Goal: Check status

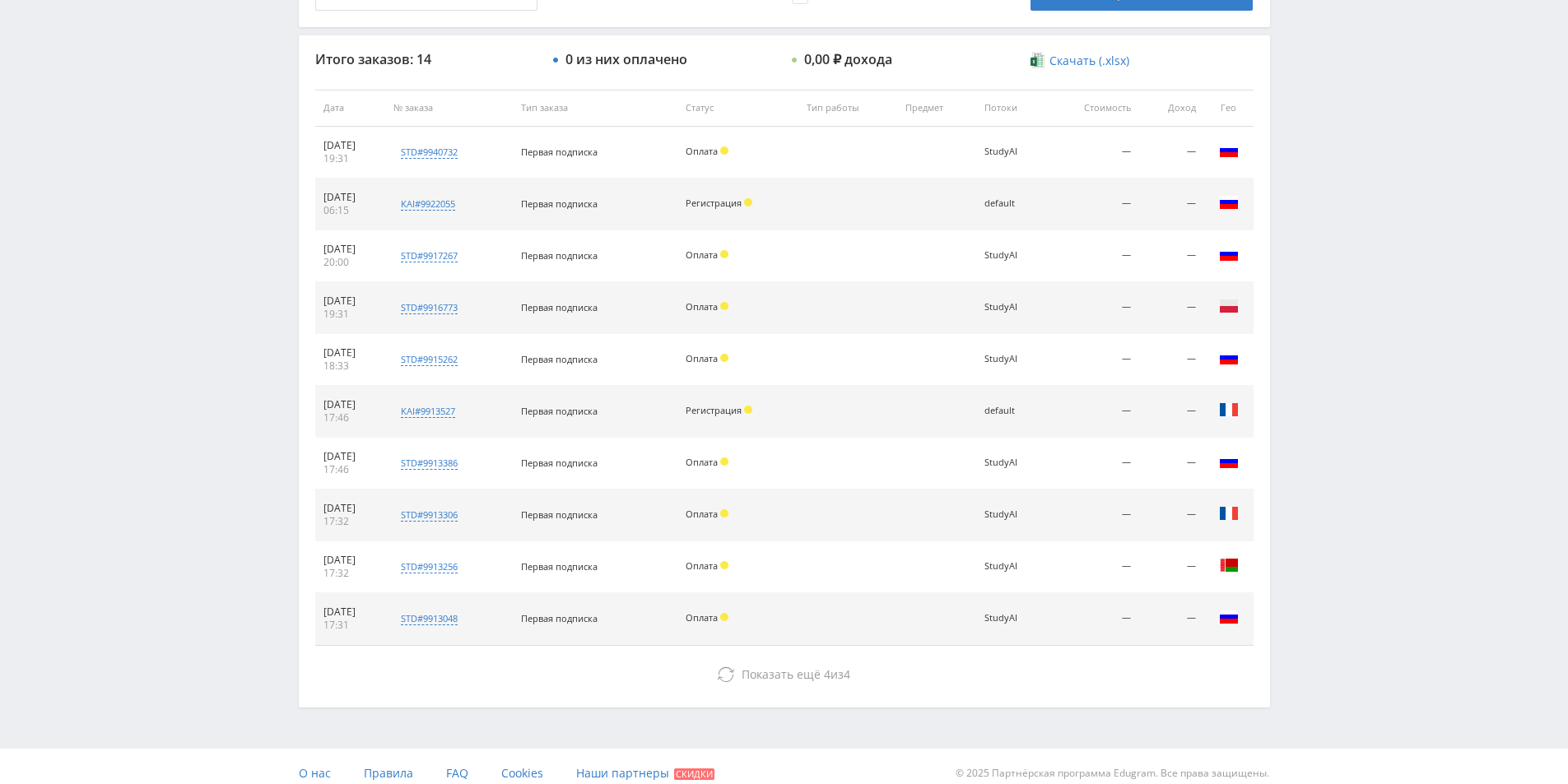
scroll to position [597, 0]
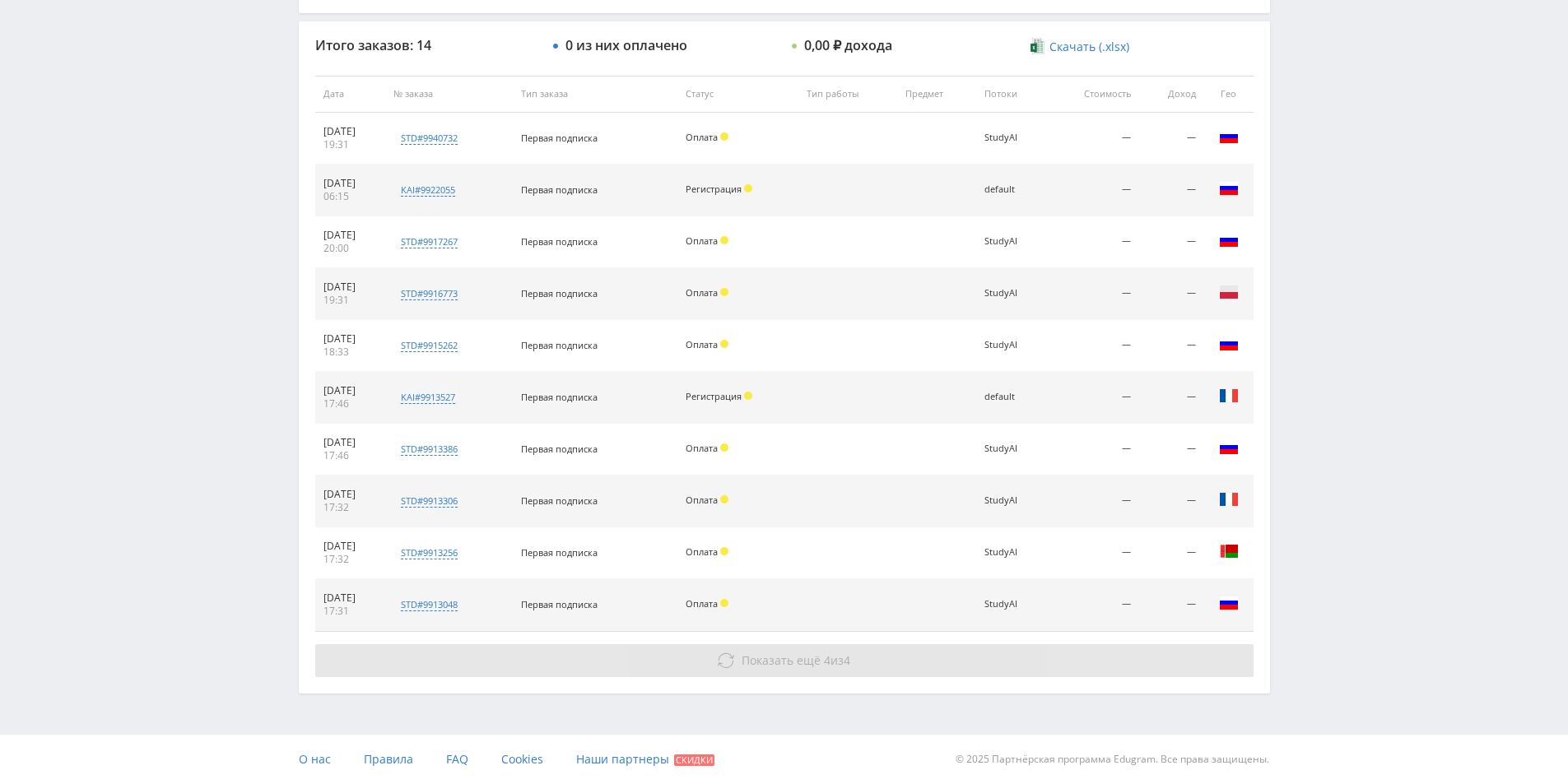
click at [756, 660] on span "Показать ещё" at bounding box center [781, 661] width 79 height 16
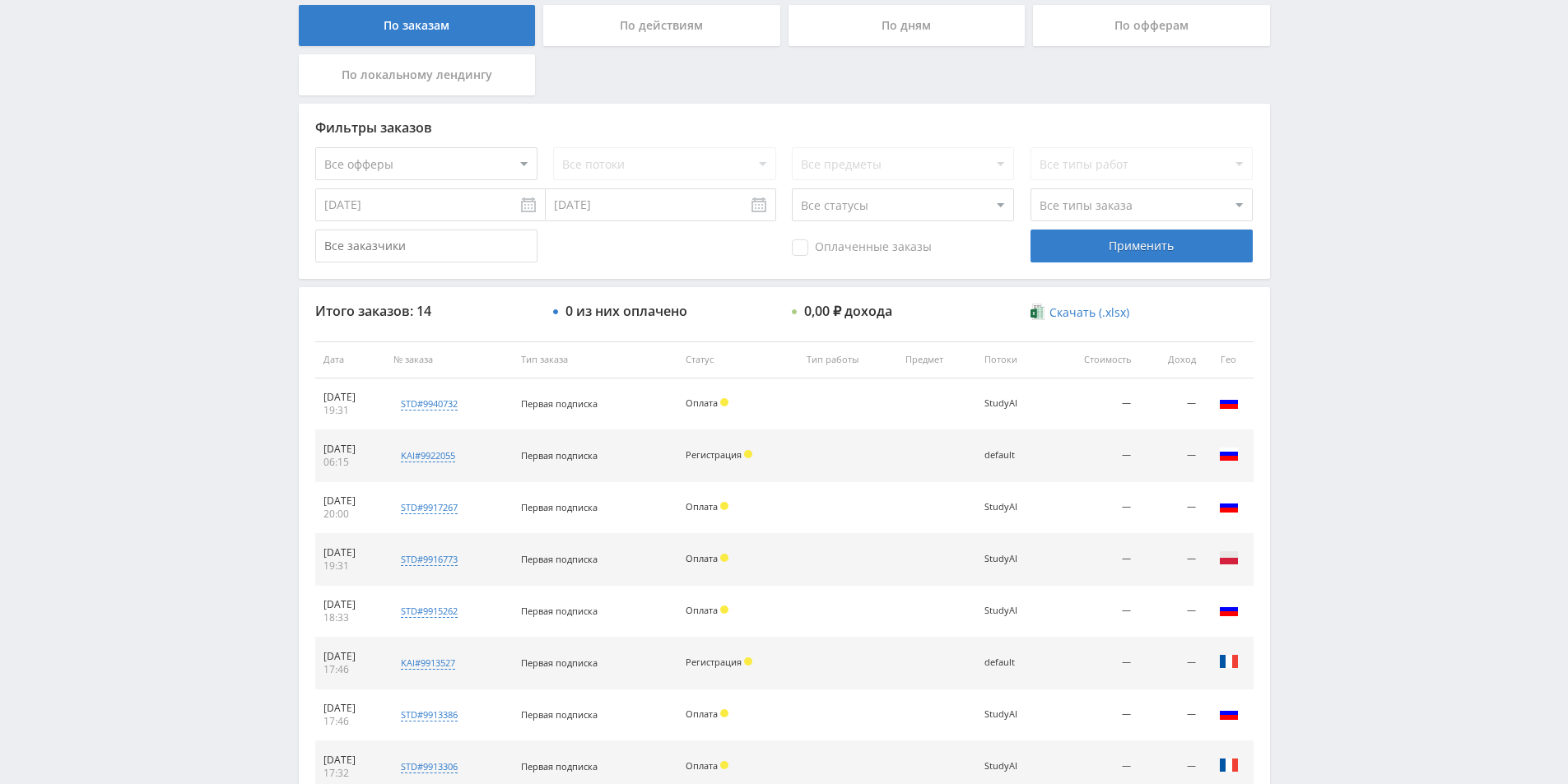
scroll to position [361, 0]
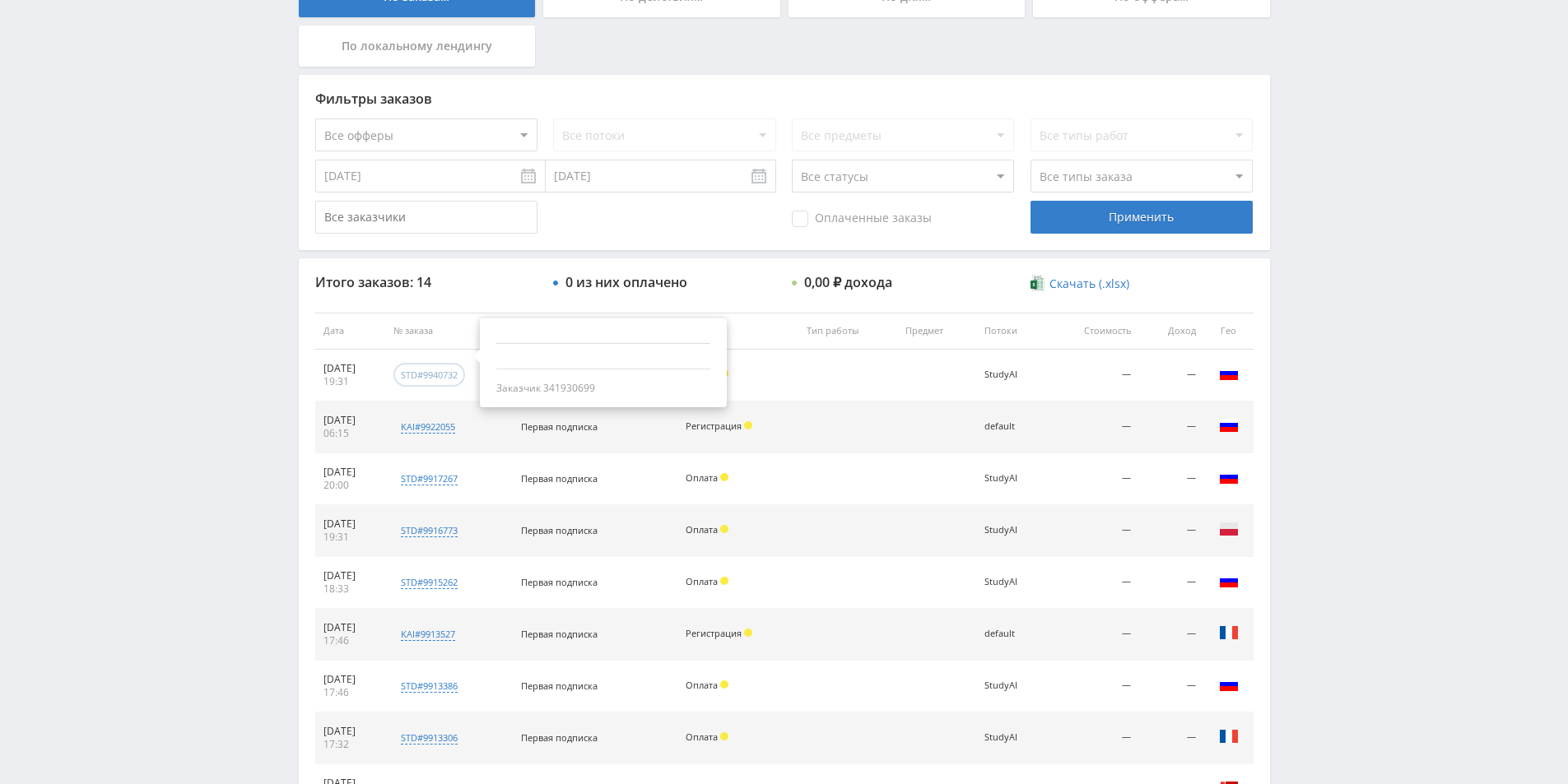
click at [455, 373] on div "std#9940732" at bounding box center [429, 375] width 56 height 12
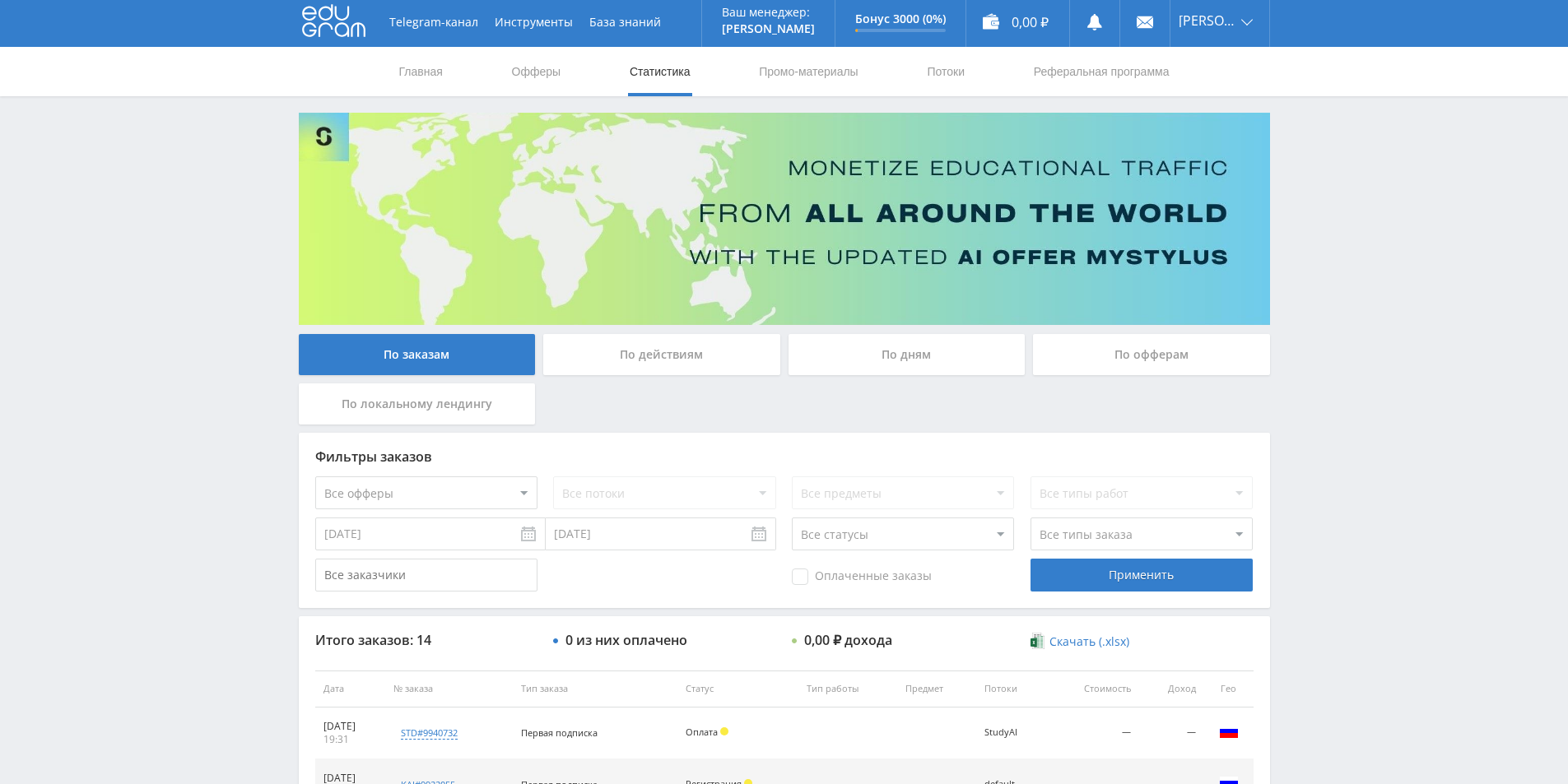
scroll to position [0, 0]
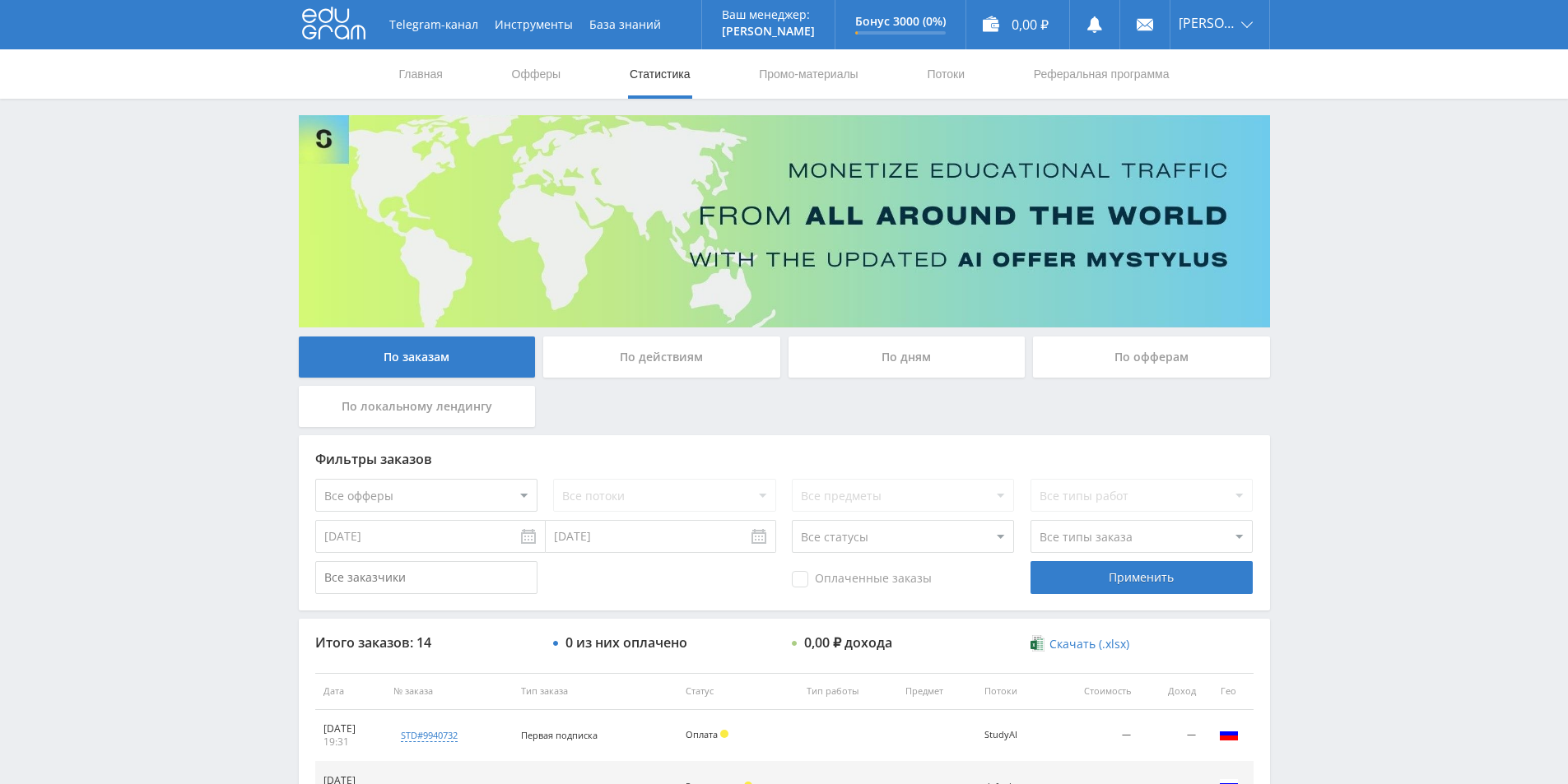
click at [235, 714] on div "Telegram-канал Инструменты База знаний Ваш менеджер: [PERSON_NAME] Online @edug…" at bounding box center [784, 778] width 1568 height 1557
click at [1362, 399] on div "Telegram-канал Инструменты База знаний Ваш менеджер: [PERSON_NAME] Online @edug…" at bounding box center [784, 778] width 1568 height 1557
